Goal: Information Seeking & Learning: Learn about a topic

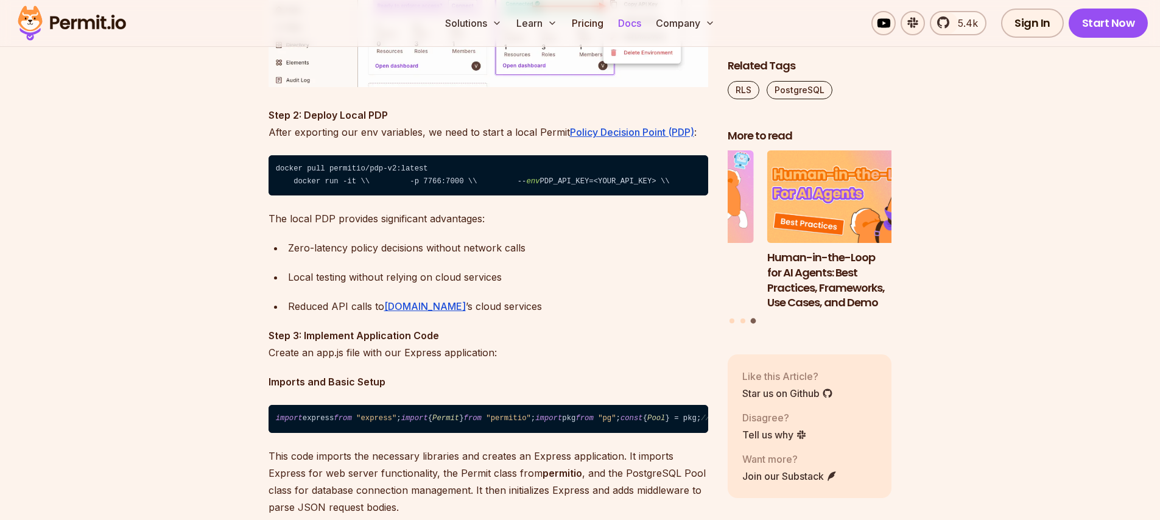
scroll to position [8000, 0]
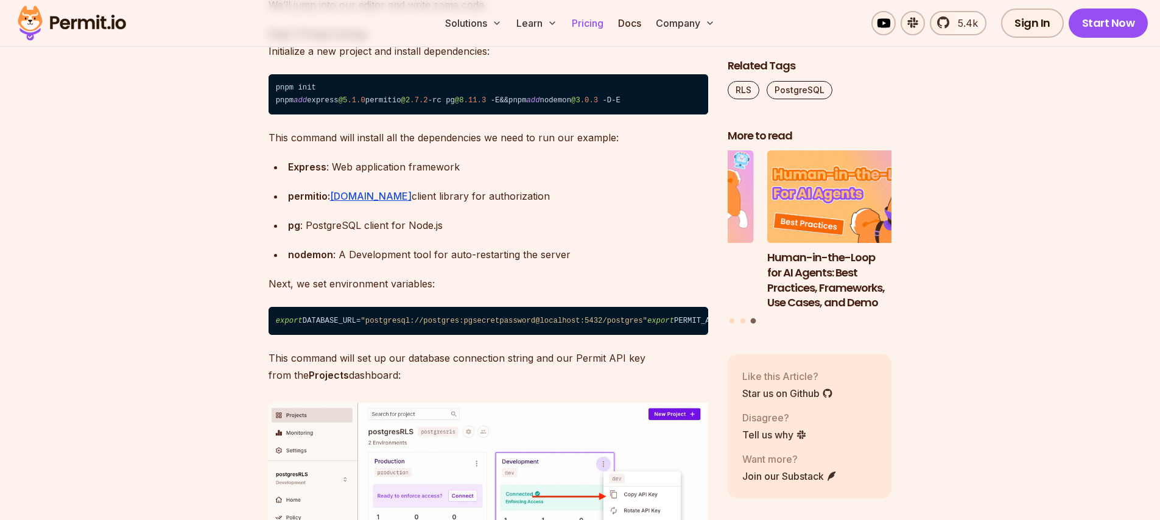
click at [581, 23] on link "Pricing" at bounding box center [587, 23] width 41 height 24
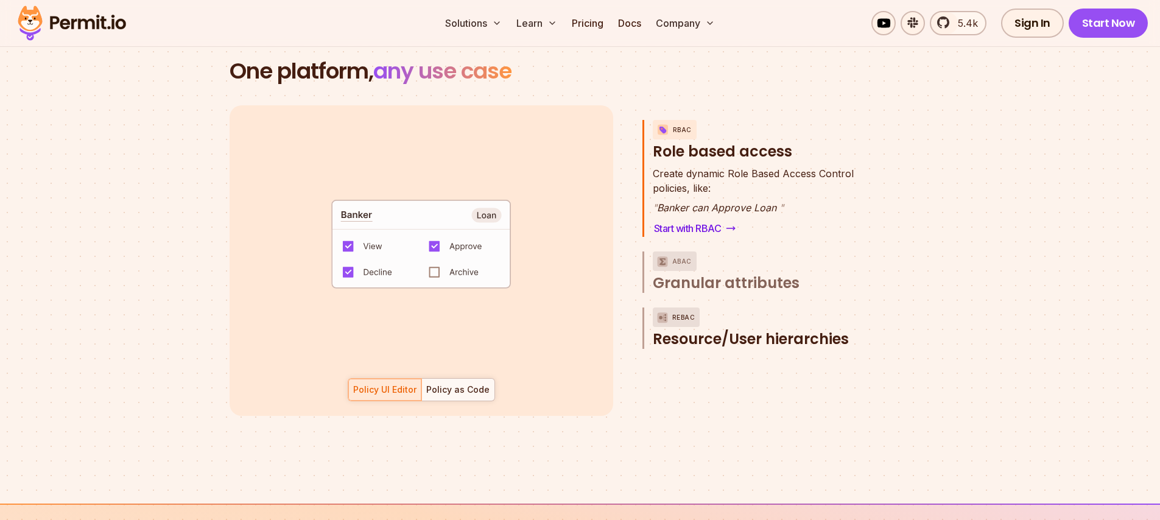
scroll to position [1756, 0]
click at [679, 251] on p "ABAC" at bounding box center [681, 260] width 19 height 19
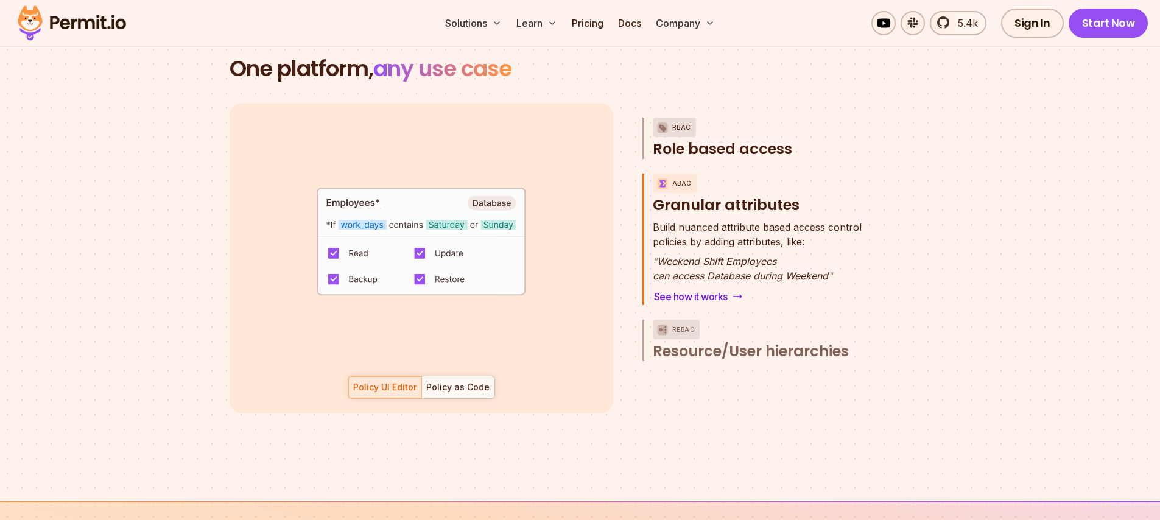
click at [728, 142] on span "Role based access" at bounding box center [722, 148] width 139 height 19
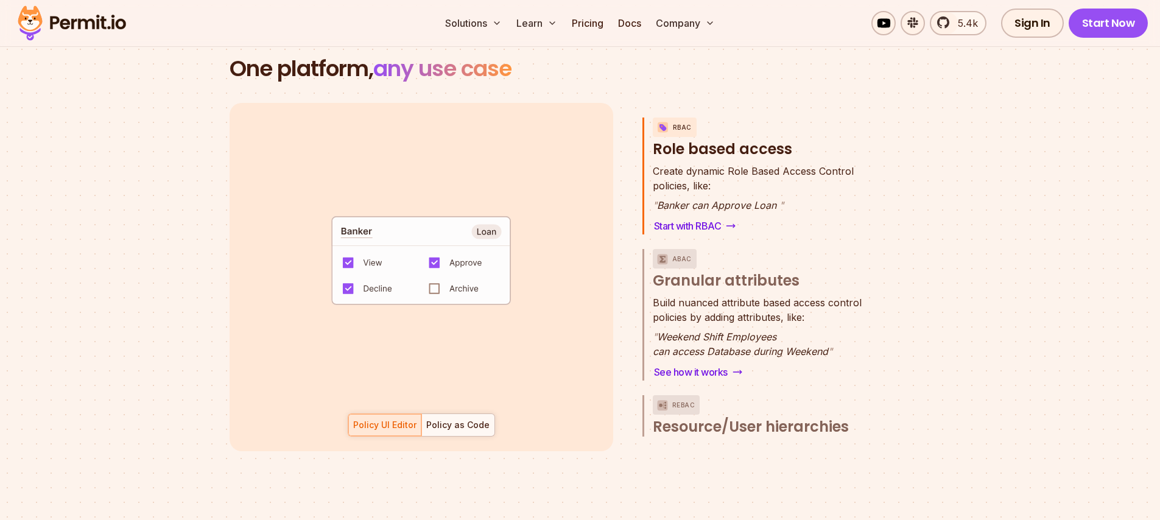
scroll to position [1758, 0]
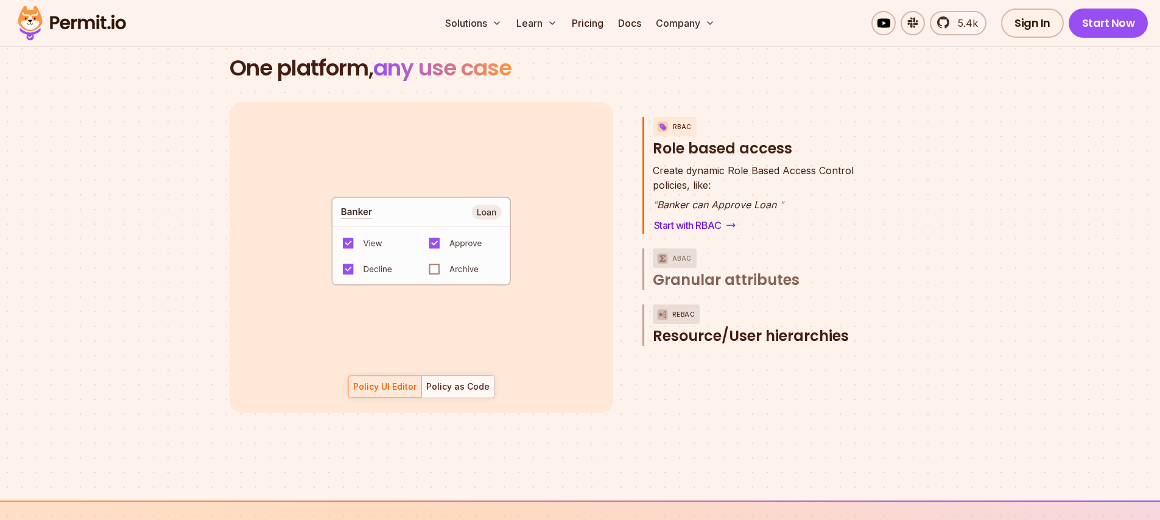
click at [761, 326] on span "Resource/User hierarchies" at bounding box center [751, 335] width 196 height 19
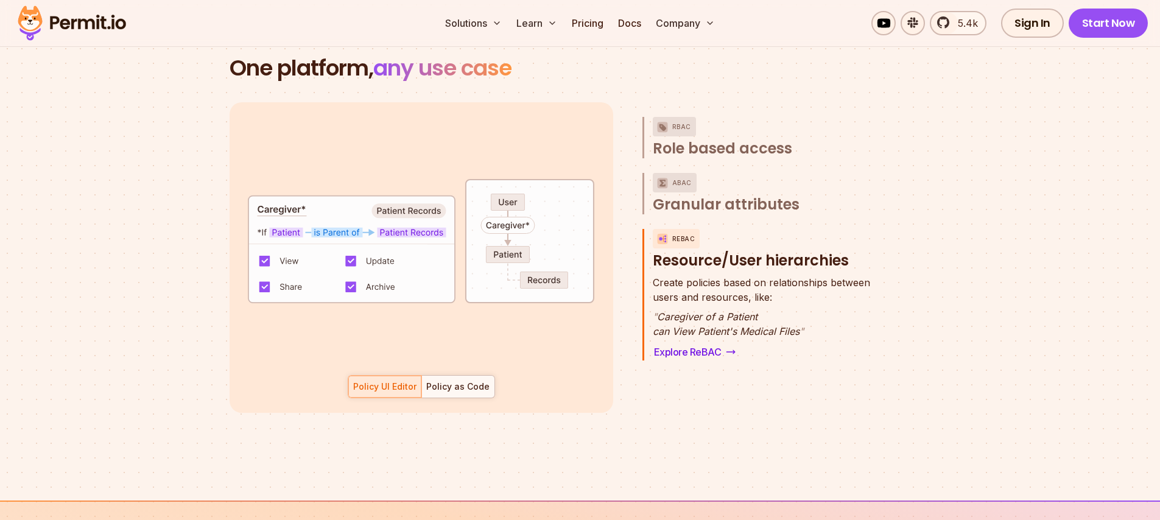
scroll to position [2346, 0]
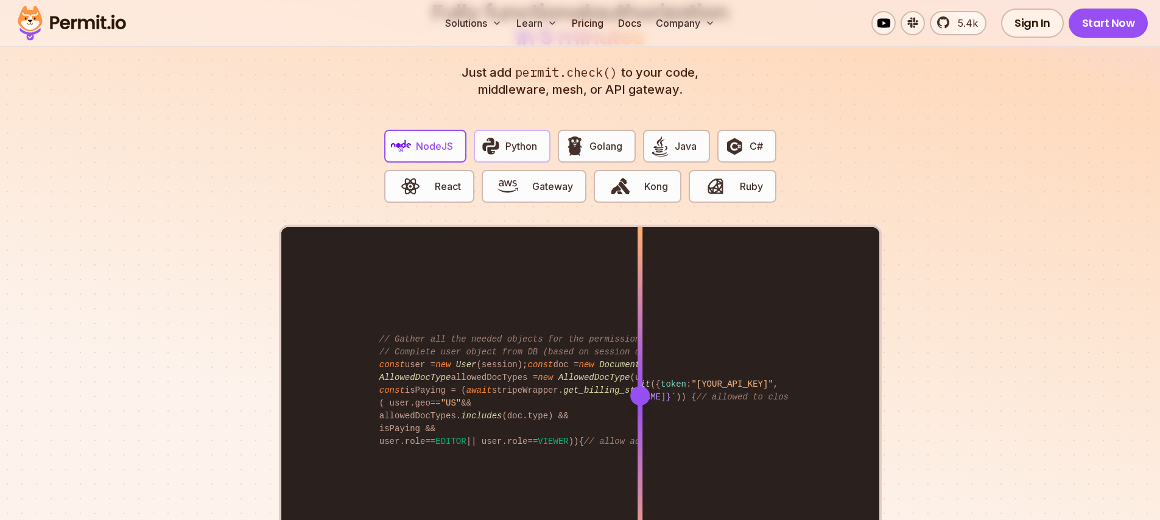
click at [505, 141] on button "Python" at bounding box center [512, 146] width 77 height 33
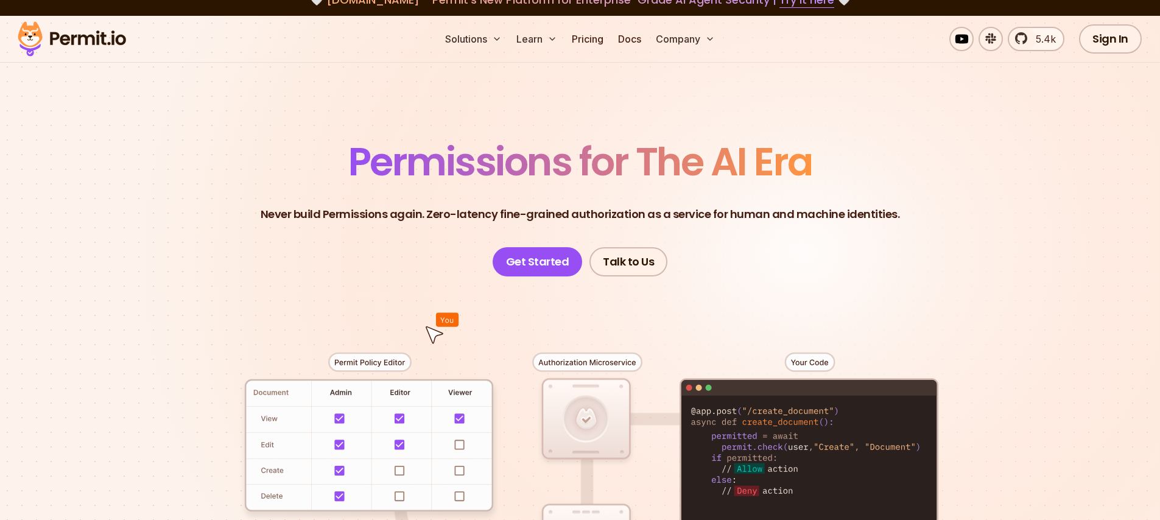
scroll to position [0, 0]
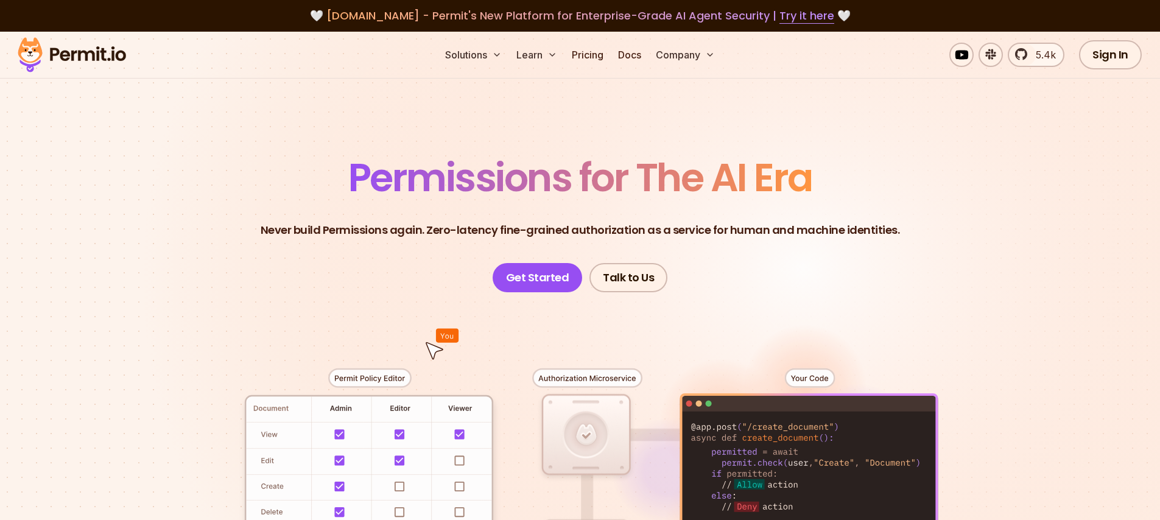
click at [72, 54] on img at bounding box center [71, 54] width 119 height 41
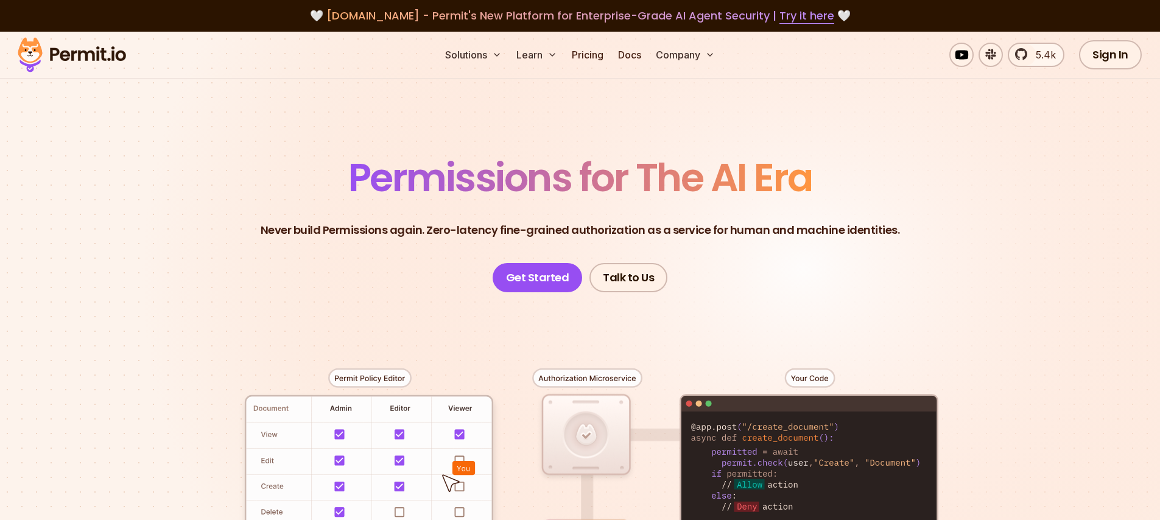
click at [251, 122] on section "Permissions for The AI Era Never build Permissions again. Zero-latency fine-gra…" at bounding box center [580, 434] width 1160 height 804
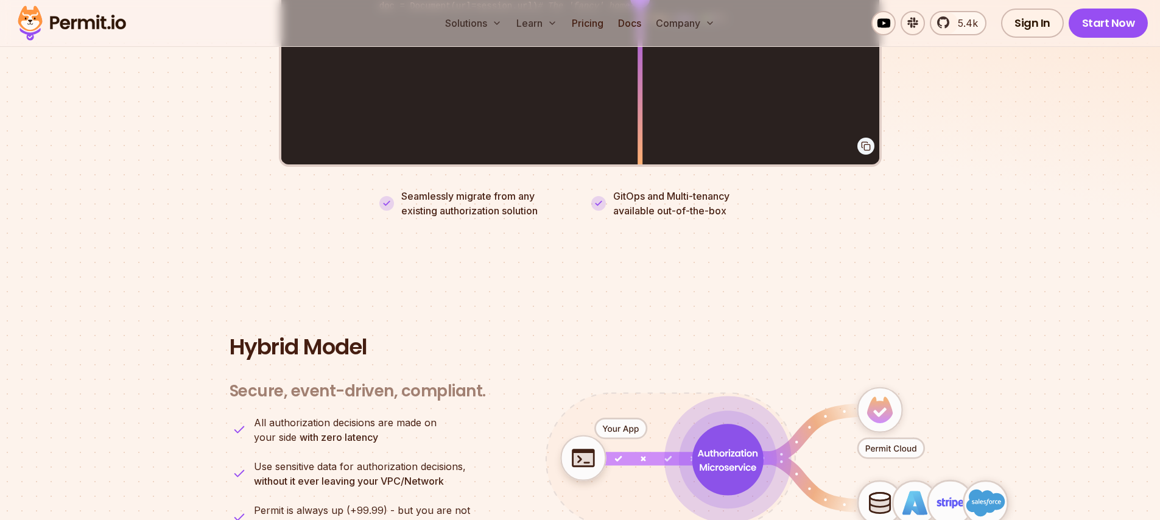
scroll to position [2312, 0]
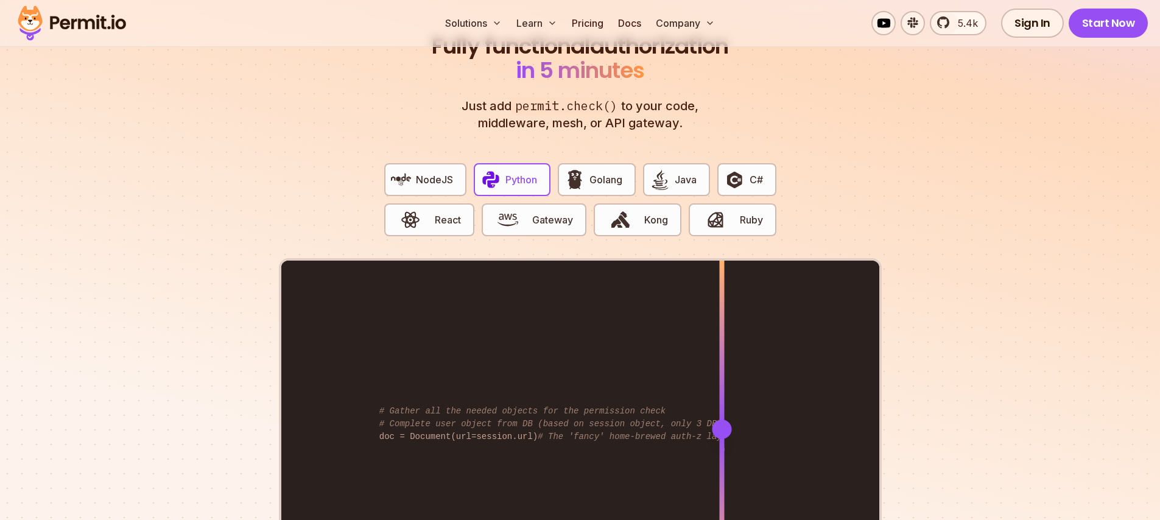
drag, startPoint x: 641, startPoint y: 417, endPoint x: 721, endPoint y: 422, distance: 80.5
click at [721, 422] on div at bounding box center [721, 428] width 19 height 19
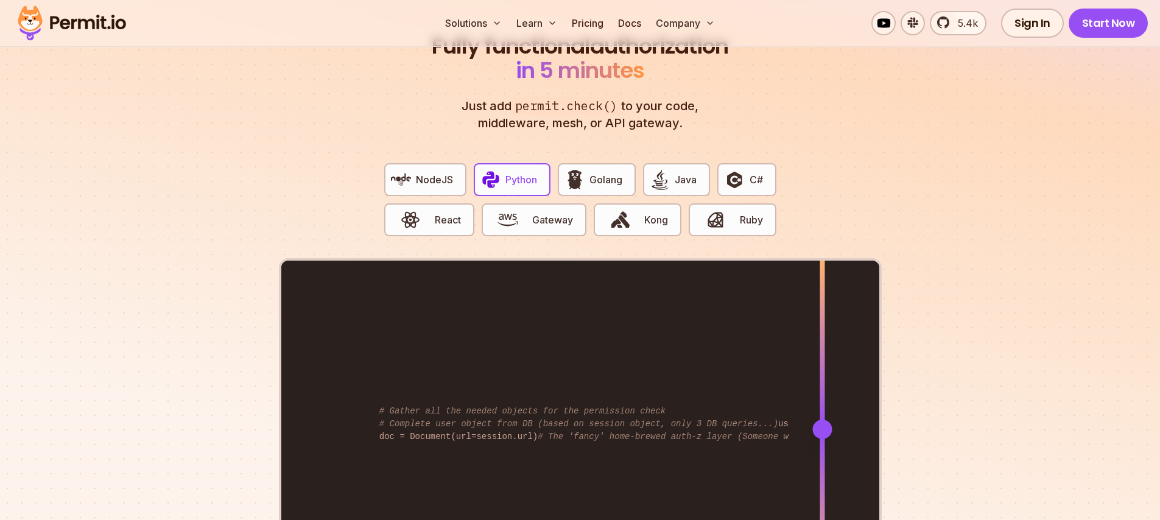
drag, startPoint x: 722, startPoint y: 416, endPoint x: 726, endPoint y: 403, distance: 13.3
click at [819, 403] on div at bounding box center [821, 429] width 5 height 336
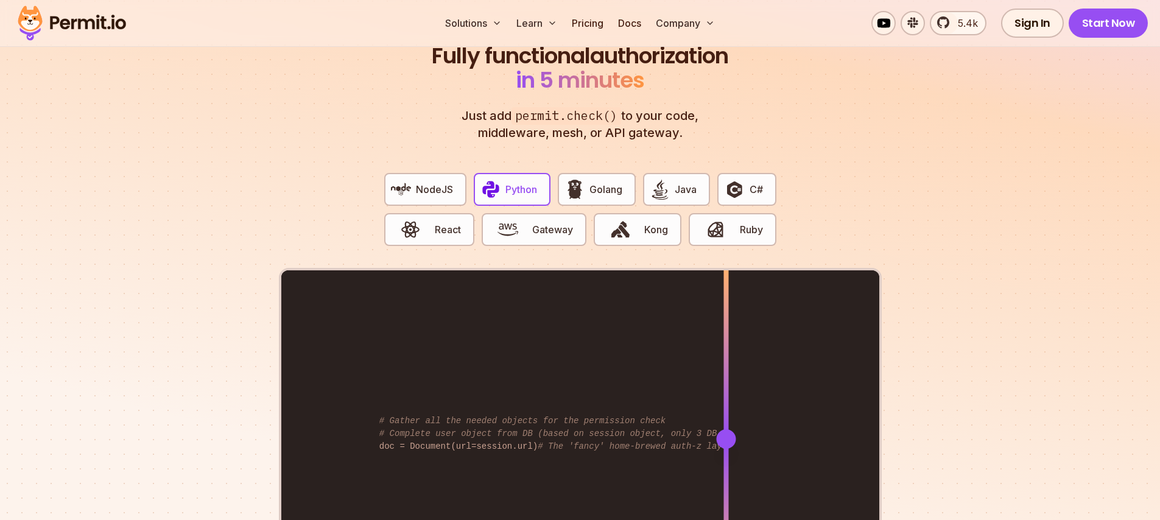
scroll to position [2316, 0]
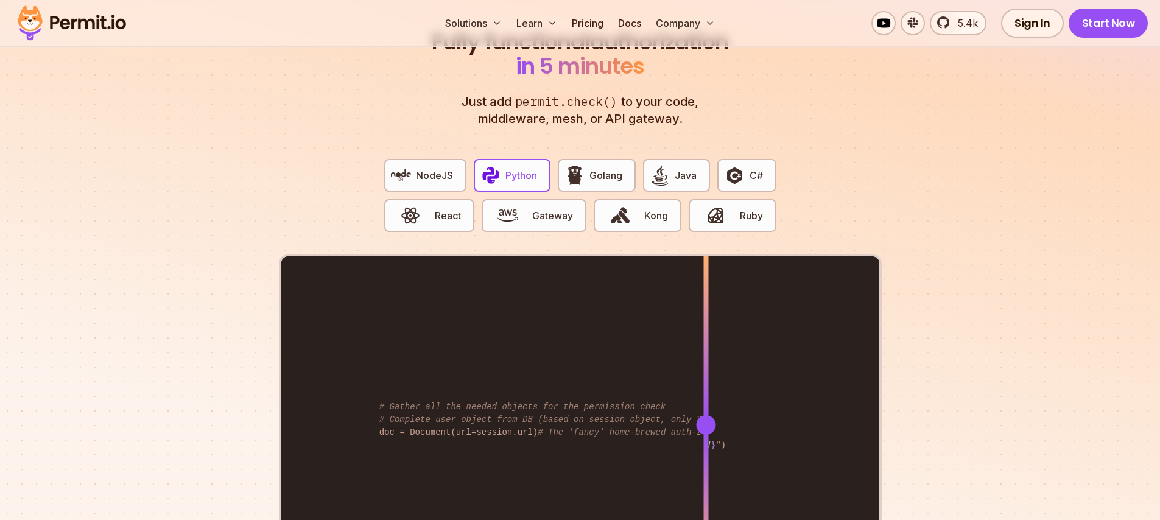
drag, startPoint x: 721, startPoint y: 413, endPoint x: 707, endPoint y: 373, distance: 42.5
click at [704, 366] on div at bounding box center [705, 424] width 5 height 336
click at [529, 200] on button "Gateway" at bounding box center [534, 215] width 105 height 33
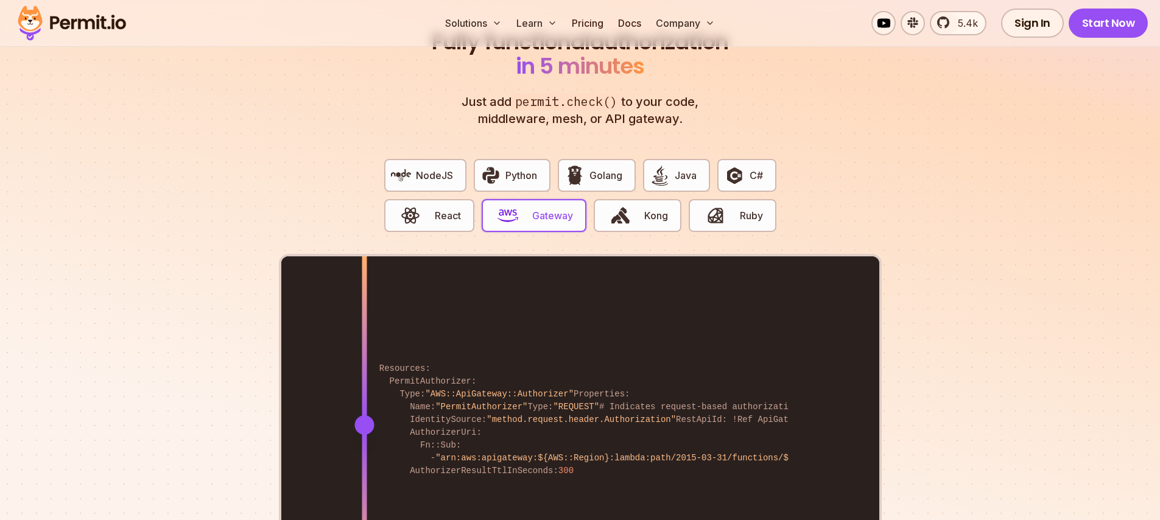
drag, startPoint x: 638, startPoint y: 410, endPoint x: 364, endPoint y: 380, distance: 275.6
click at [364, 380] on div at bounding box center [364, 424] width 5 height 336
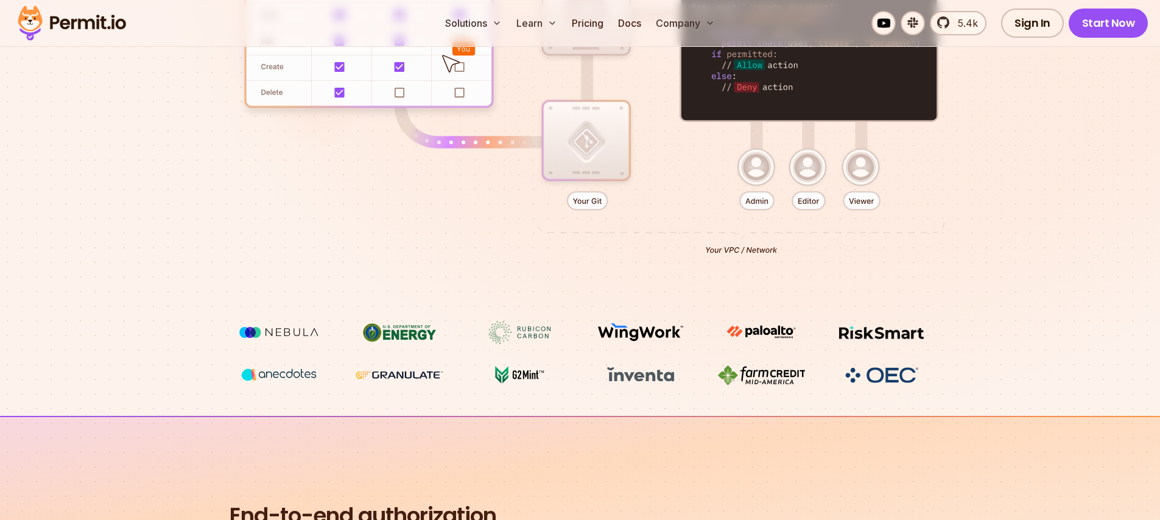
scroll to position [11, 0]
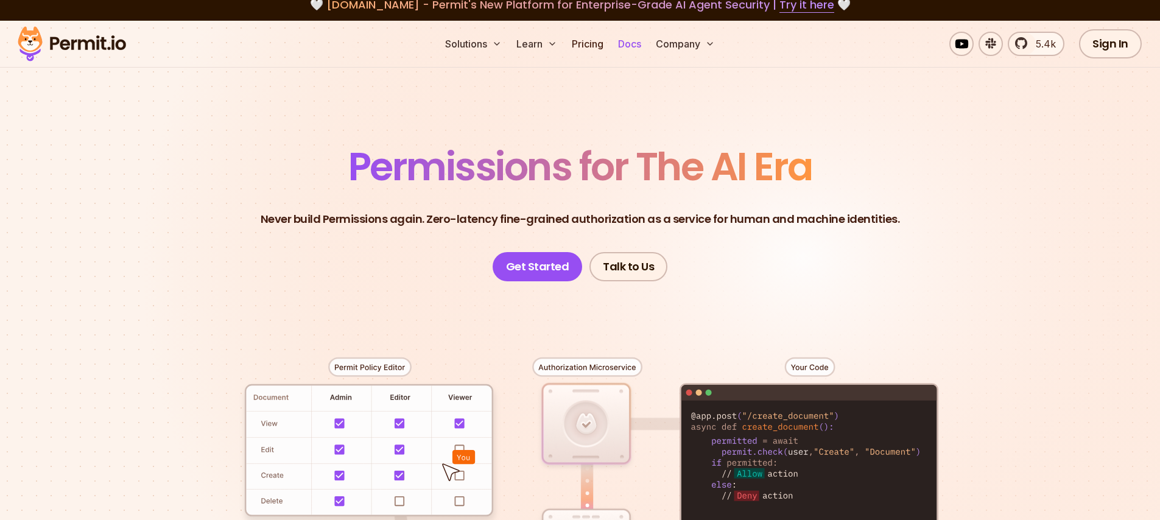
click at [634, 43] on link "Docs" at bounding box center [629, 44] width 33 height 24
